Goal: Information Seeking & Learning: Learn about a topic

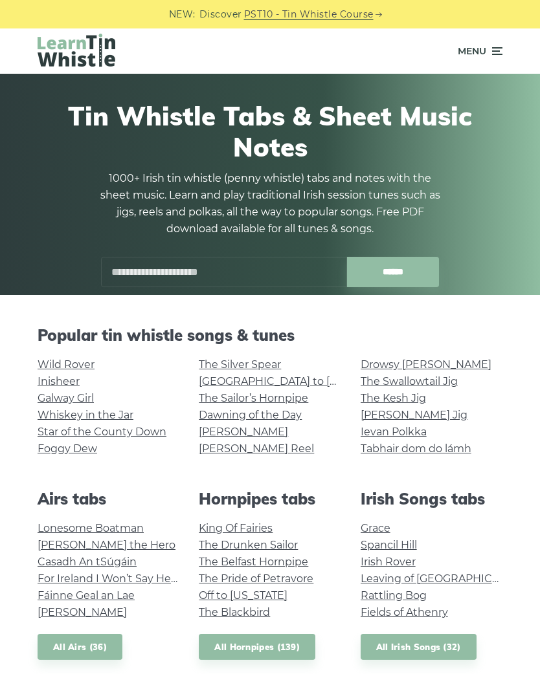
click at [66, 375] on link "Inisheer" at bounding box center [59, 381] width 42 height 12
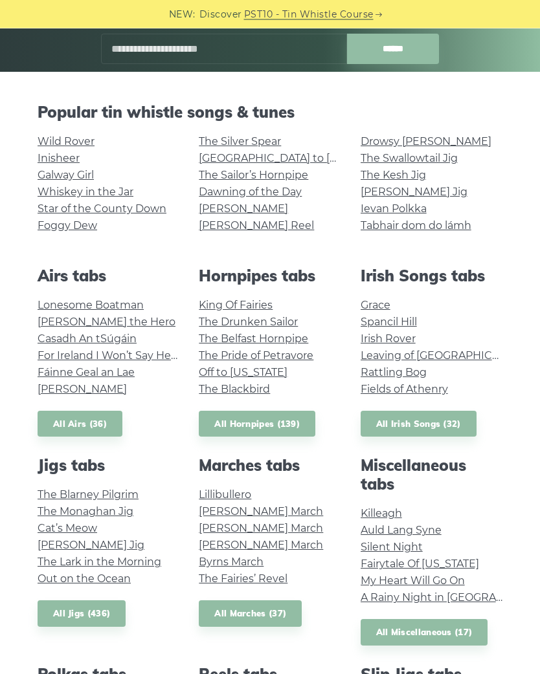
scroll to position [209, 0]
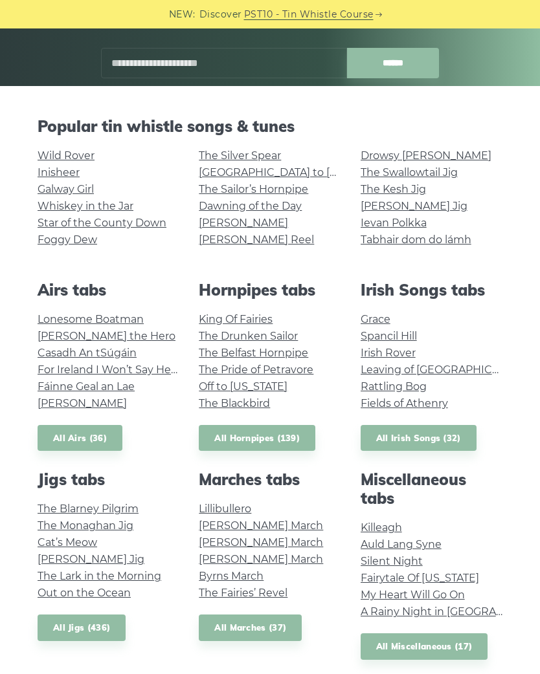
click at [375, 373] on link "Leaving of [GEOGRAPHIC_DATA]" at bounding box center [443, 370] width 167 height 12
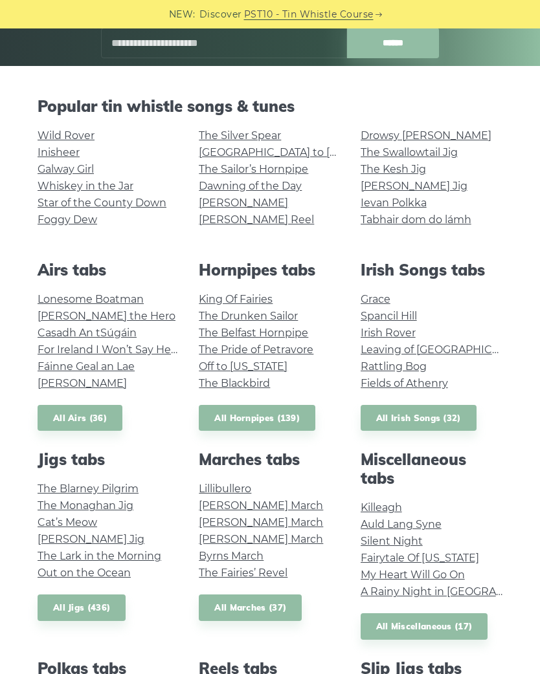
click at [380, 362] on link "Rattling Bog" at bounding box center [393, 366] width 66 height 12
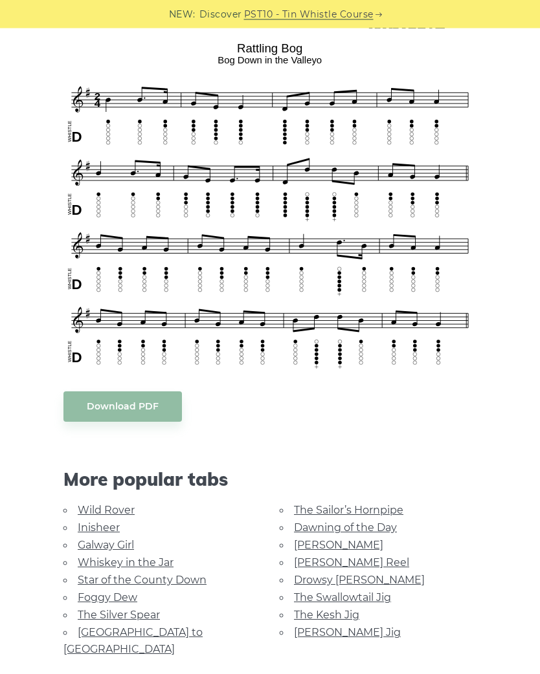
scroll to position [371, 0]
click at [157, 627] on link "Rocky Road to Dublin" at bounding box center [132, 641] width 139 height 29
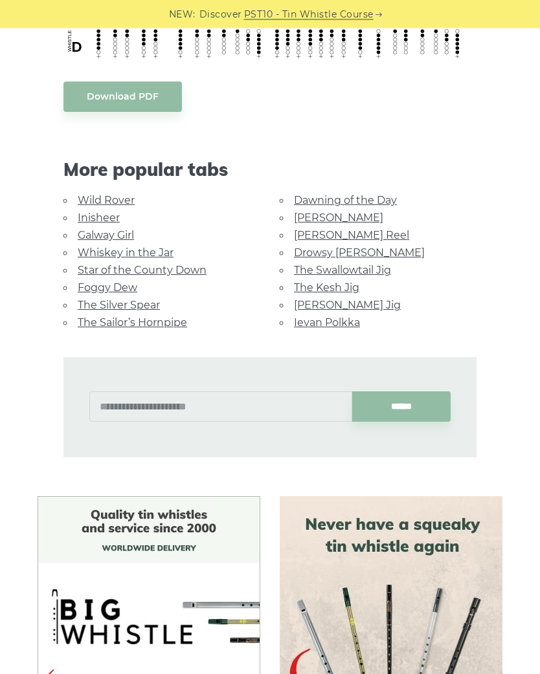
scroll to position [580, 0]
